Goal: Task Accomplishment & Management: Manage account settings

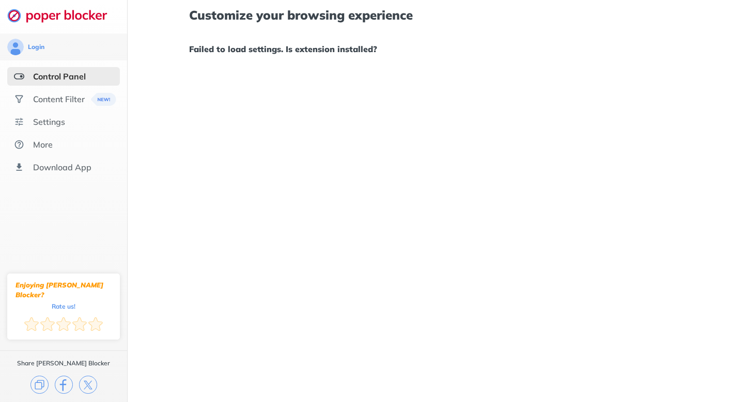
click at [333, 51] on h1 "Failed to load settings. Is extension installed?" at bounding box center [435, 48] width 493 height 13
click at [15, 77] on img at bounding box center [19, 76] width 10 height 10
click at [32, 51] on div "Login" at bounding box center [36, 47] width 17 height 8
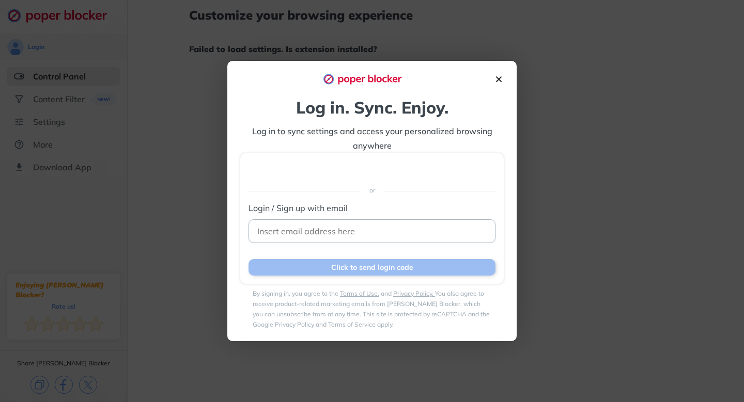
click at [492, 73] on div at bounding box center [372, 78] width 264 height 11
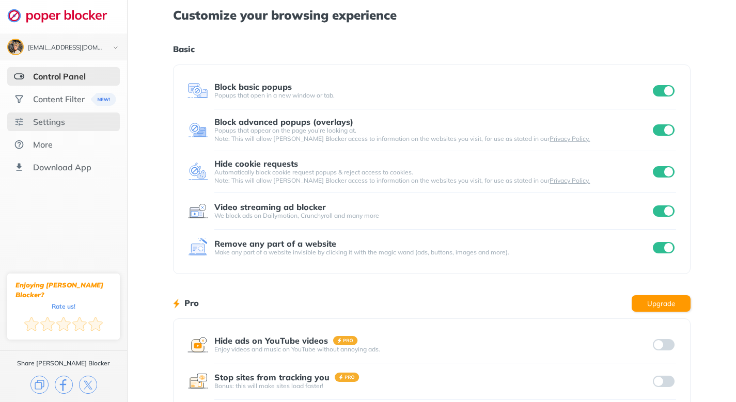
click at [64, 118] on div "Settings" at bounding box center [49, 122] width 32 height 10
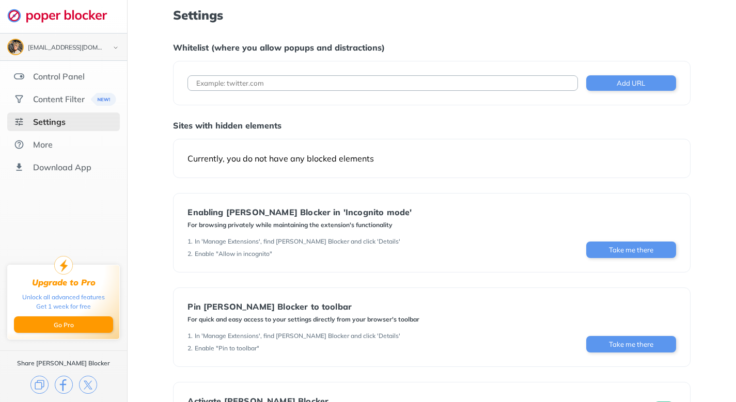
click at [116, 46] on img at bounding box center [115, 47] width 12 height 11
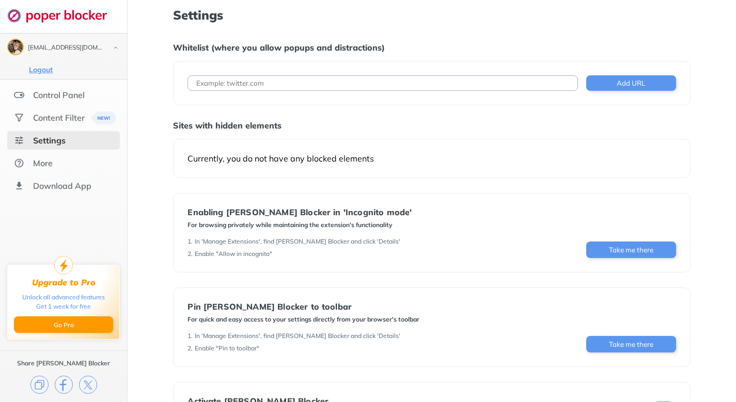
click at [35, 70] on button "Logout" at bounding box center [41, 70] width 30 height 10
